Goal: Task Accomplishment & Management: Manage account settings

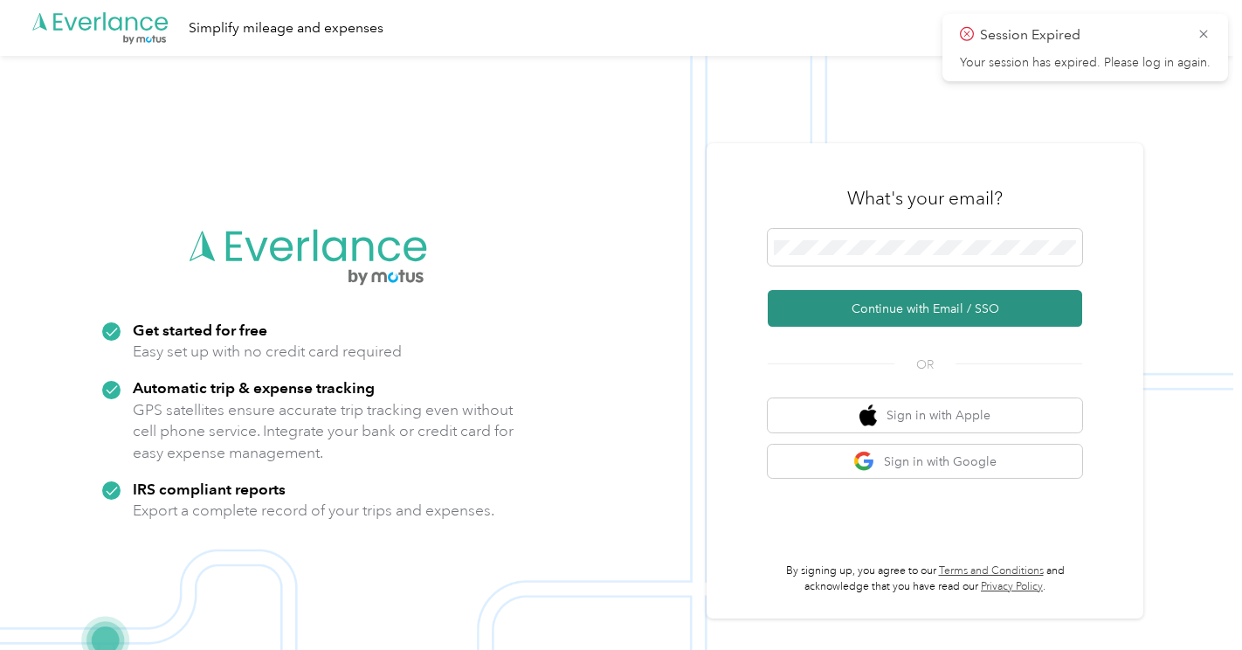
click at [926, 306] on button "Continue with Email / SSO" at bounding box center [925, 308] width 314 height 37
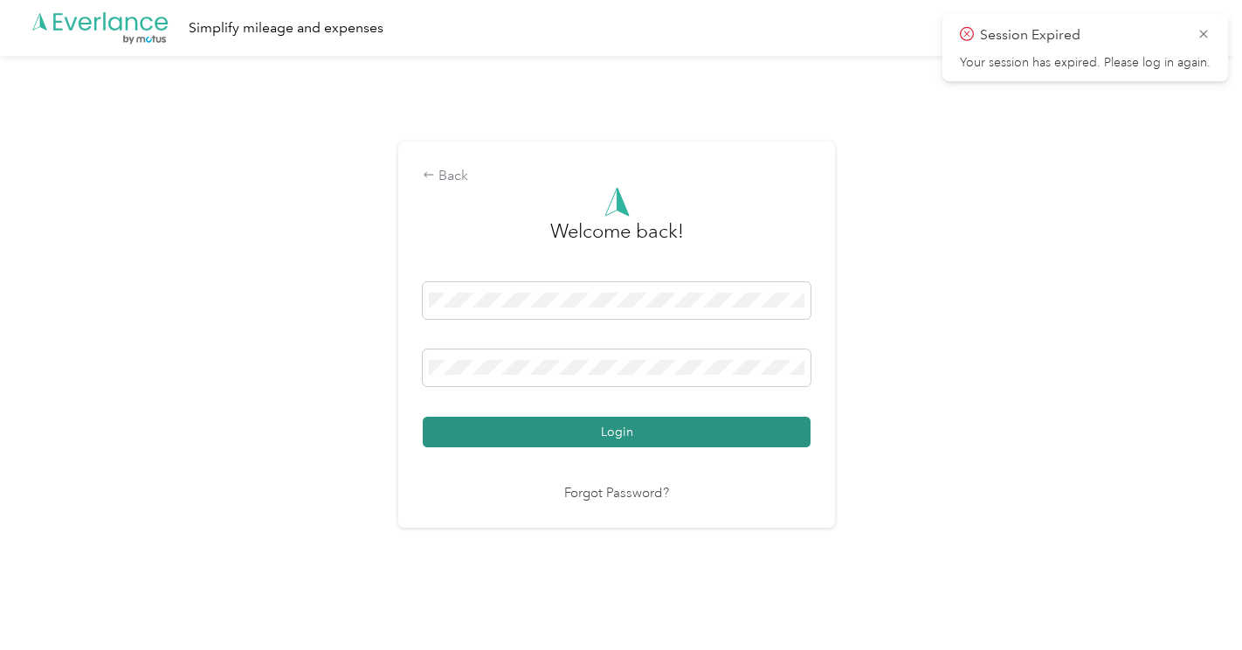
click at [613, 434] on button "Login" at bounding box center [617, 432] width 388 height 31
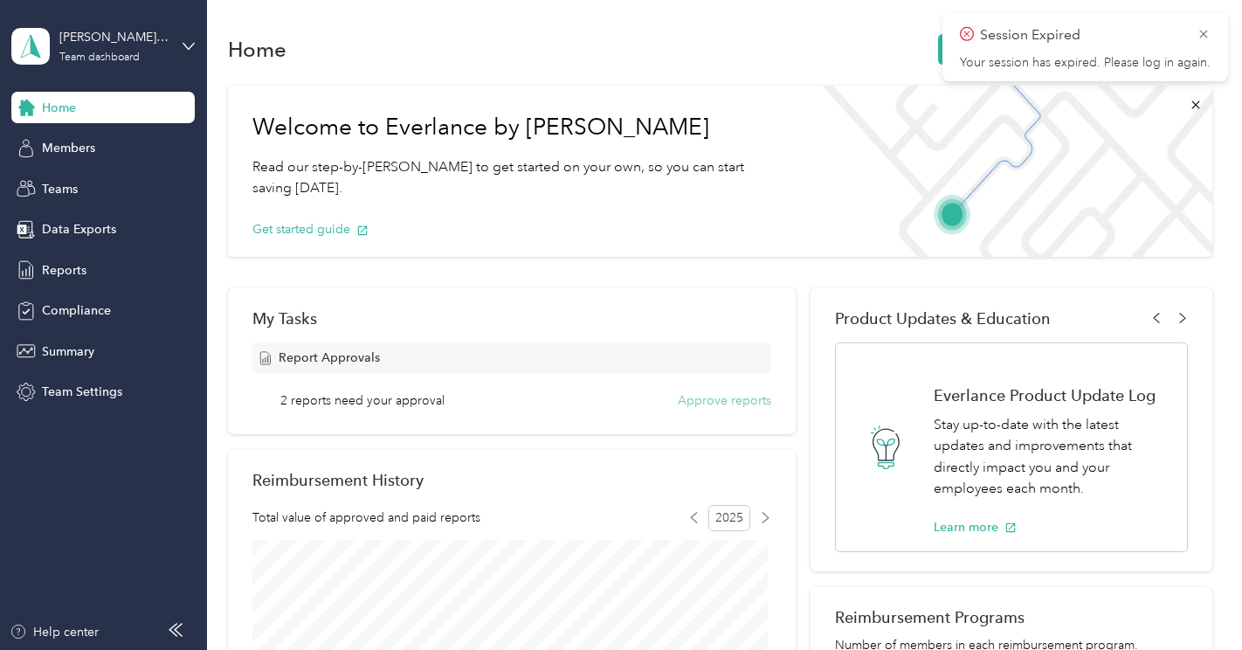
click at [714, 395] on button "Approve reports" at bounding box center [724, 400] width 93 height 18
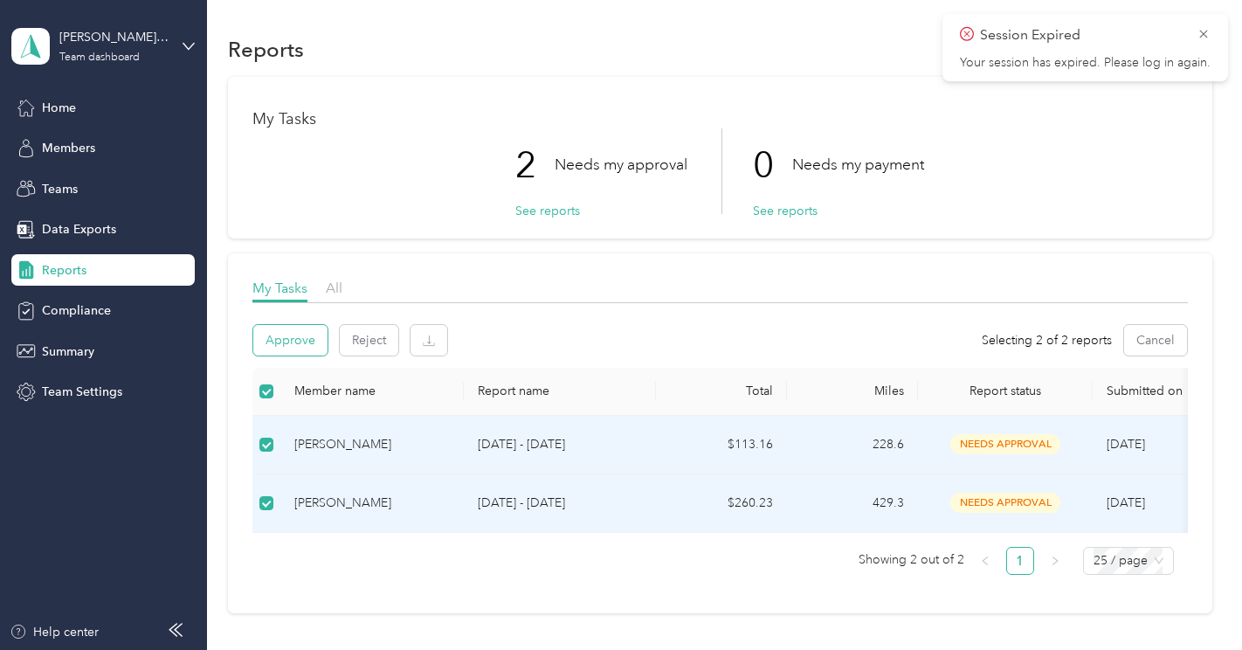
click at [295, 346] on button "Approve" at bounding box center [290, 340] width 74 height 31
